Goal: Transaction & Acquisition: Book appointment/travel/reservation

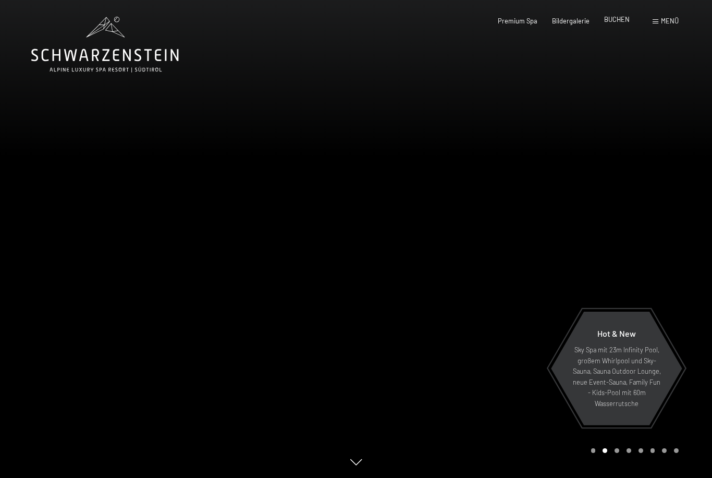
click at [623, 19] on span "BUCHEN" at bounding box center [617, 19] width 26 height 8
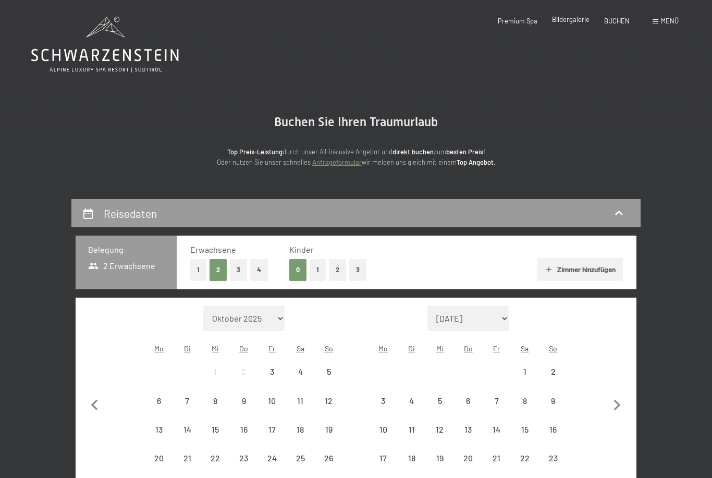
click at [573, 22] on span "Bildergalerie" at bounding box center [571, 19] width 38 height 8
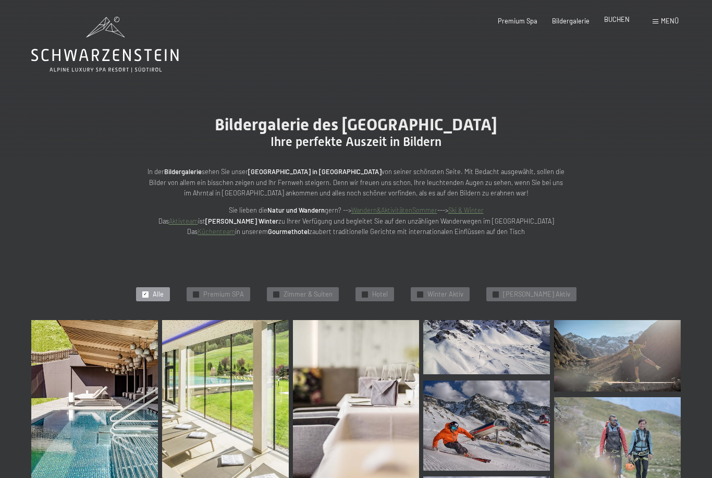
click at [617, 20] on span "BUCHEN" at bounding box center [617, 19] width 26 height 8
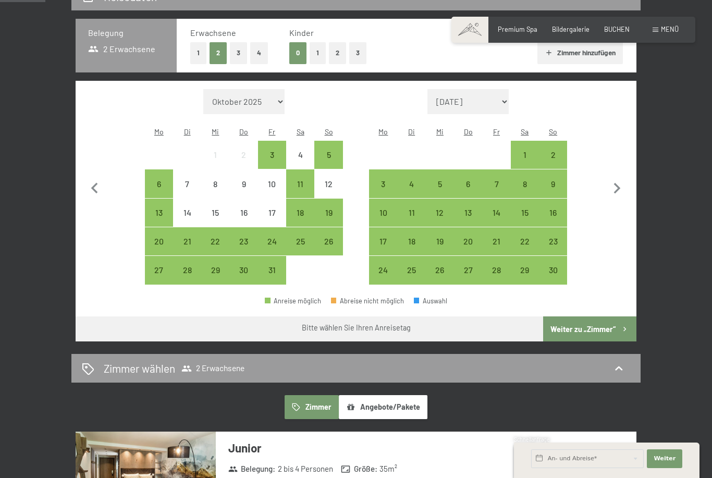
scroll to position [218, 0]
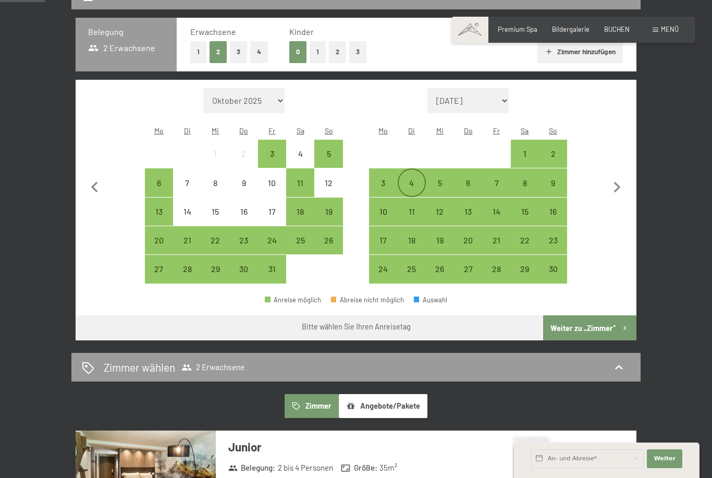
click at [409, 179] on div "4" at bounding box center [412, 192] width 26 height 26
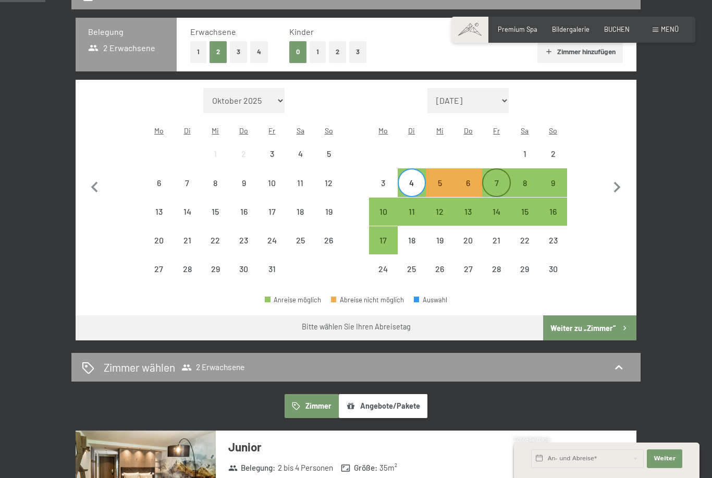
click at [500, 179] on div "7" at bounding box center [496, 192] width 26 height 26
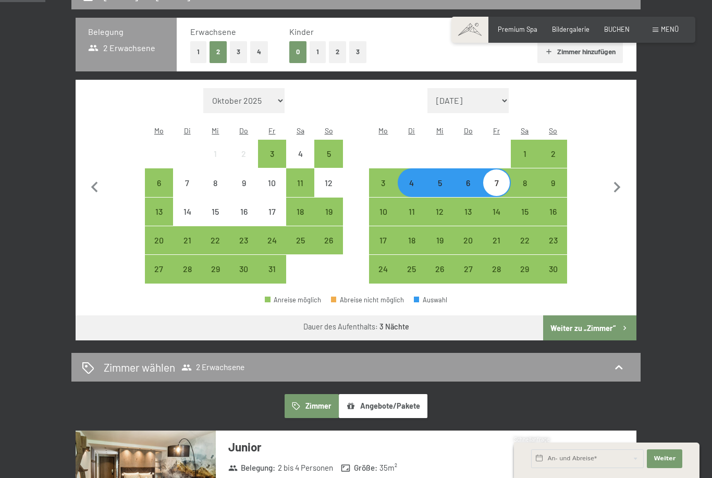
click at [613, 318] on button "Weiter zu „Zimmer“" at bounding box center [589, 327] width 93 height 25
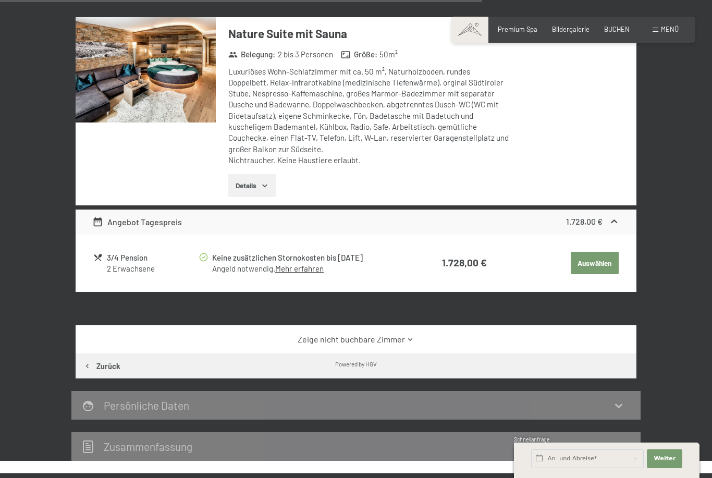
scroll to position [1163, 0]
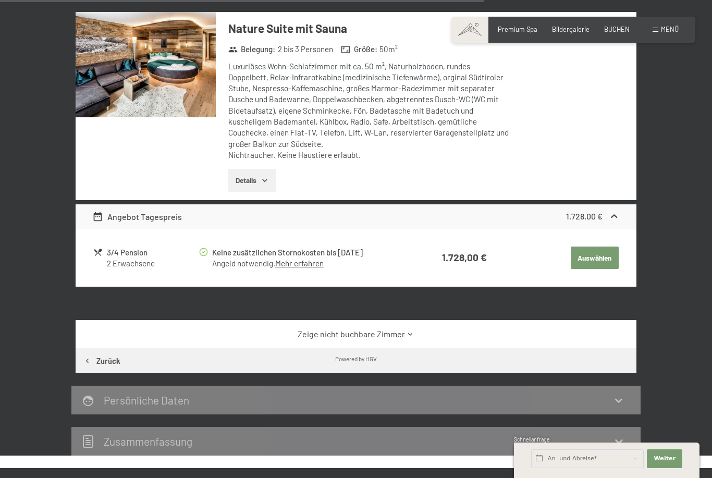
click at [507, 328] on link "Zeige nicht buchbare Zimmer" at bounding box center [355, 333] width 527 height 11
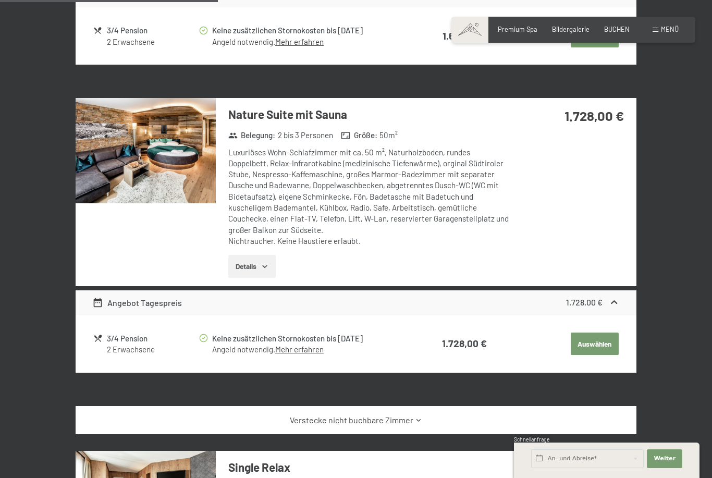
scroll to position [1071, 0]
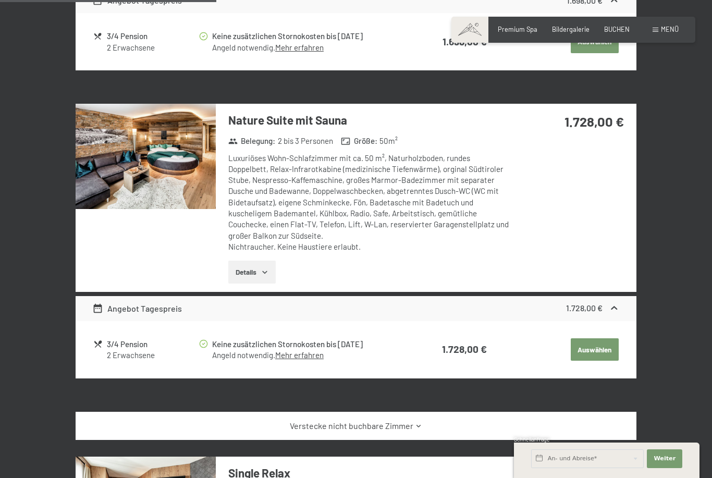
click at [260, 261] on button "Details" at bounding box center [251, 272] width 47 height 23
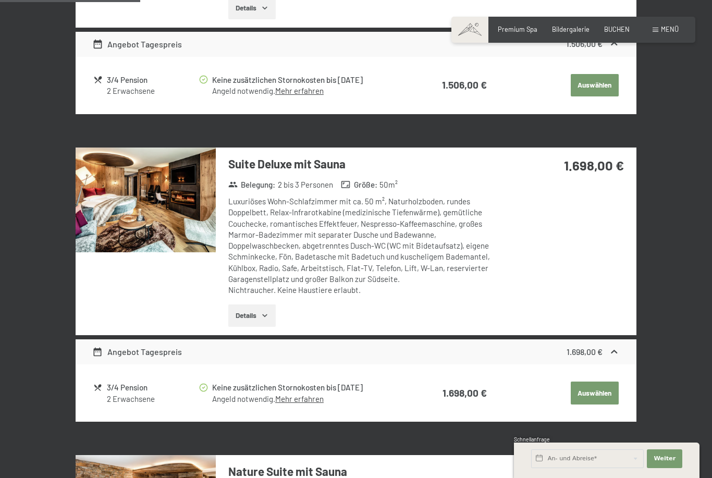
scroll to position [719, 0]
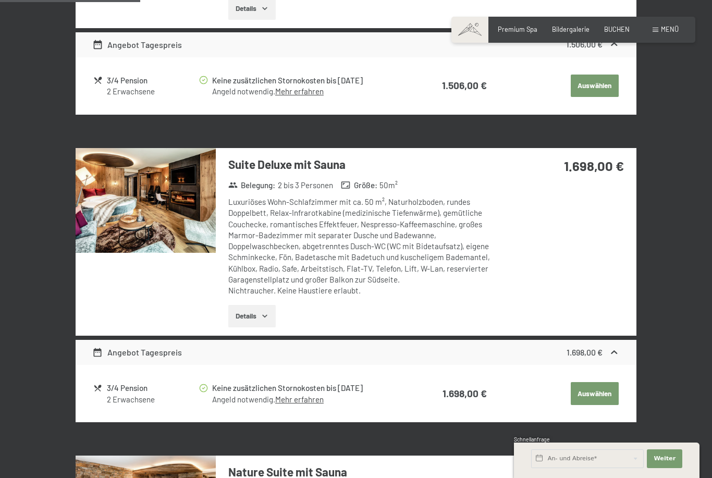
click at [270, 305] on button "Details" at bounding box center [251, 316] width 47 height 23
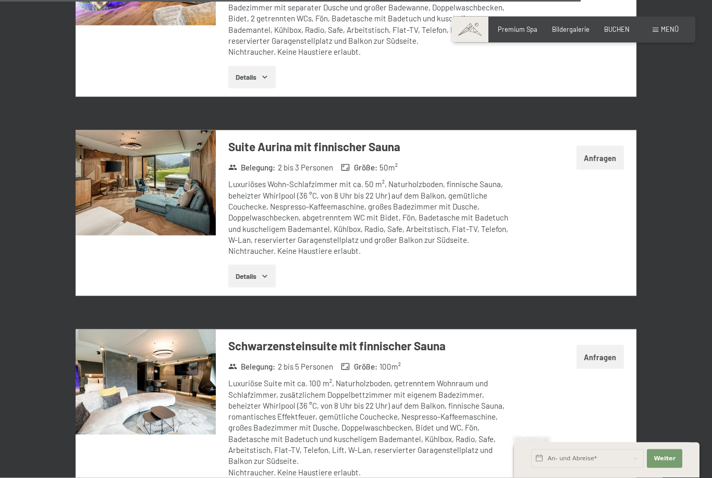
scroll to position [3065, 0]
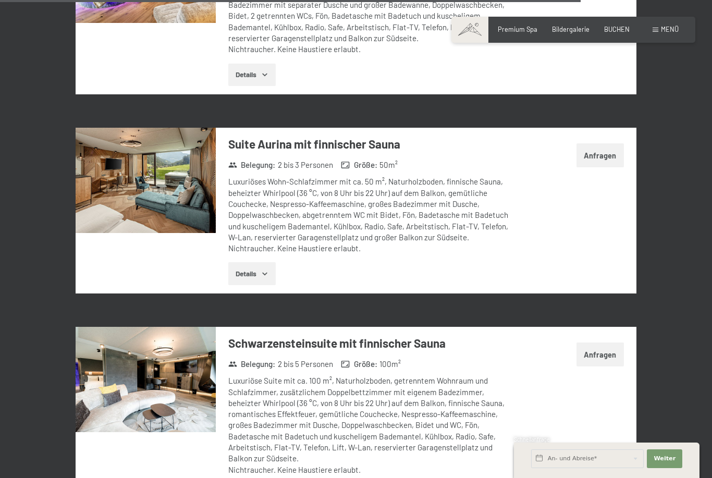
click at [249, 262] on button "Details" at bounding box center [251, 273] width 47 height 23
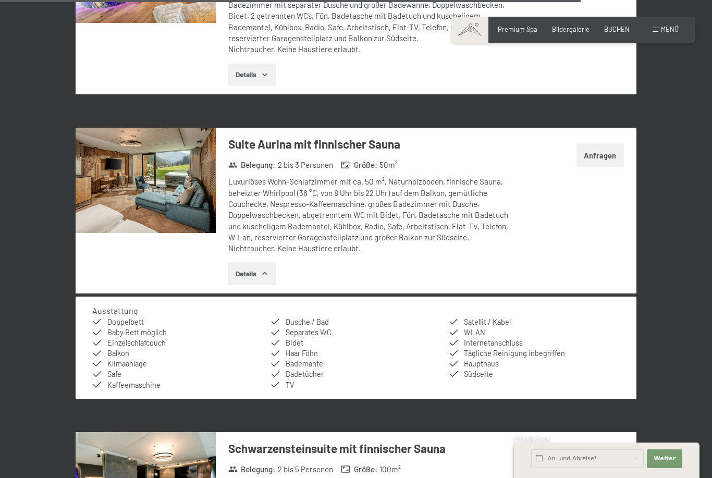
click at [248, 262] on button "Details" at bounding box center [251, 273] width 47 height 23
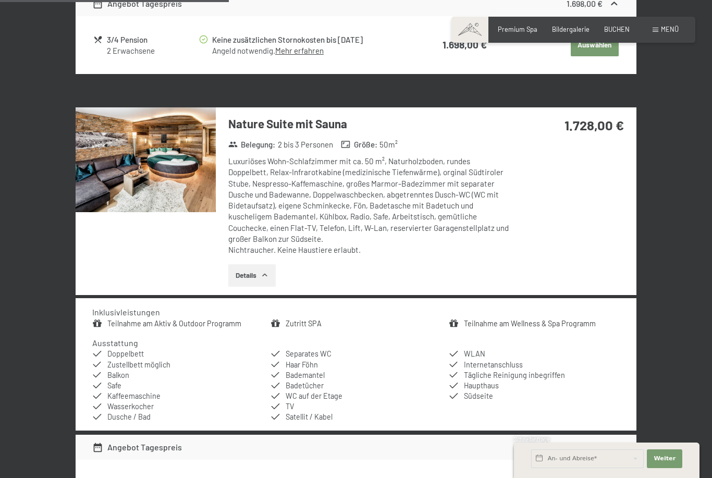
scroll to position [1202, 0]
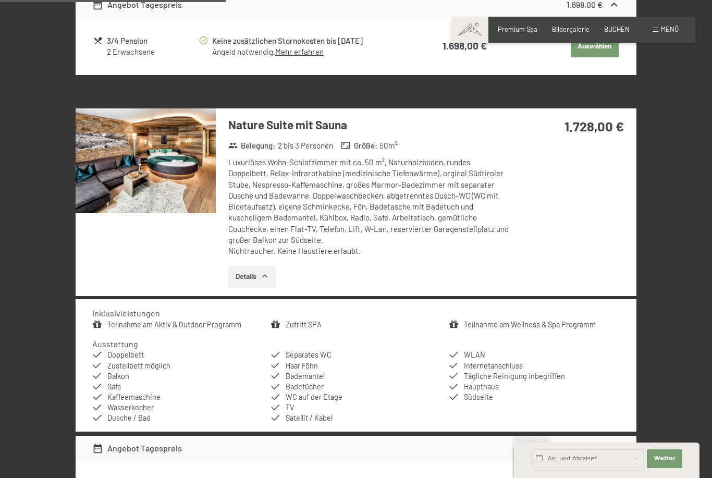
click at [142, 163] on img at bounding box center [146, 160] width 140 height 105
